Goal: Information Seeking & Learning: Check status

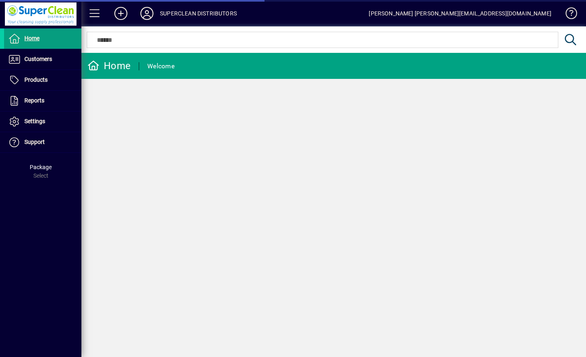
click at [30, 65] on span at bounding box center [42, 60] width 77 height 20
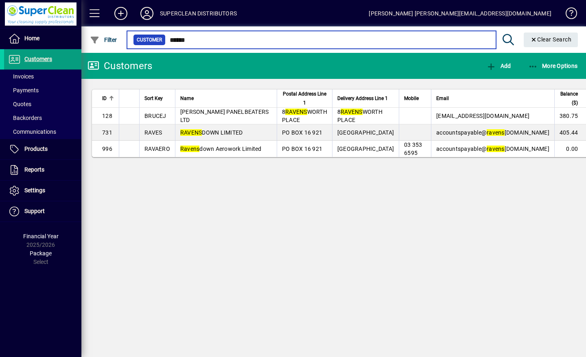
type input "******"
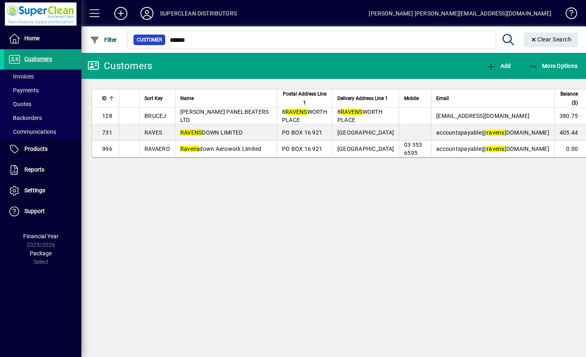
click at [242, 157] on td "Ravens down Aerowork Limited" at bounding box center [226, 149] width 102 height 16
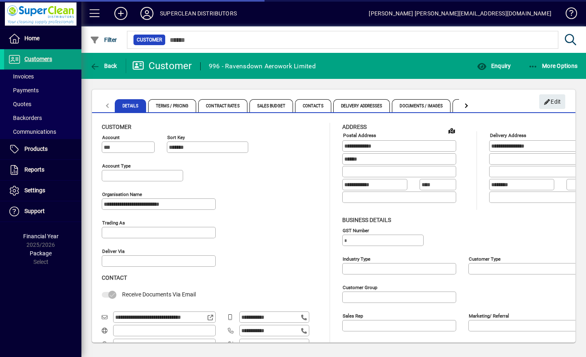
click at [495, 66] on span "Enquiry" at bounding box center [494, 66] width 34 height 7
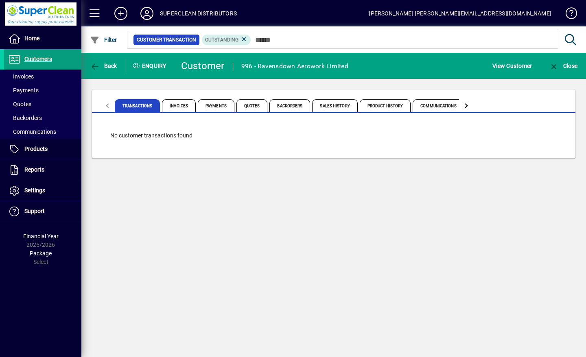
click at [391, 106] on span "Product History" at bounding box center [385, 105] width 51 height 13
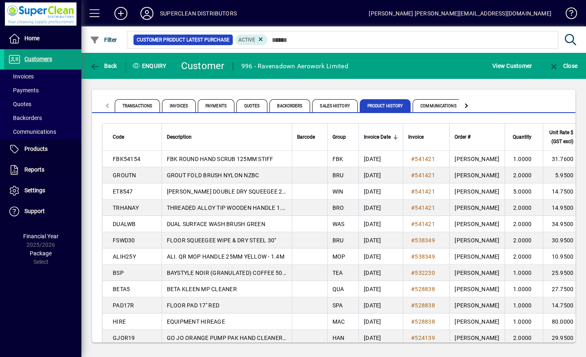
click at [146, 9] on icon at bounding box center [147, 13] width 16 height 13
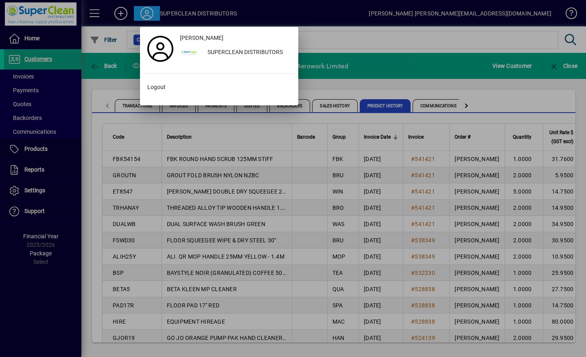
click at [161, 89] on span "Logout" at bounding box center [156, 87] width 18 height 9
